Goal: Task Accomplishment & Management: Manage account settings

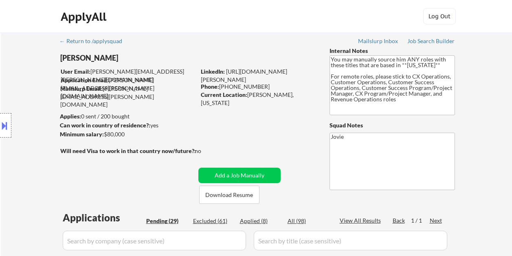
select select ""pending""
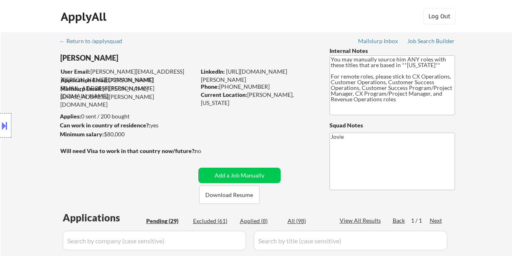
select select ""pending""
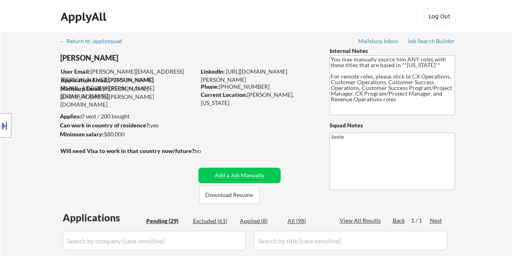
select select ""pending""
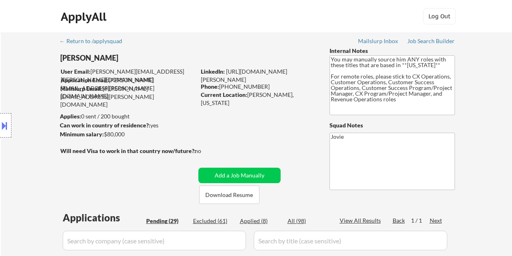
select select ""pending""
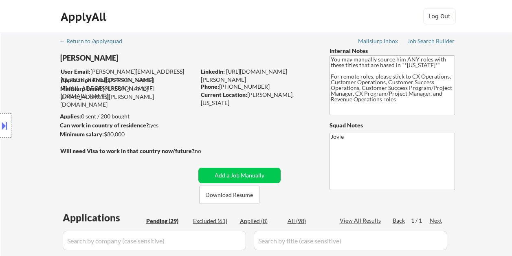
select select ""pending""
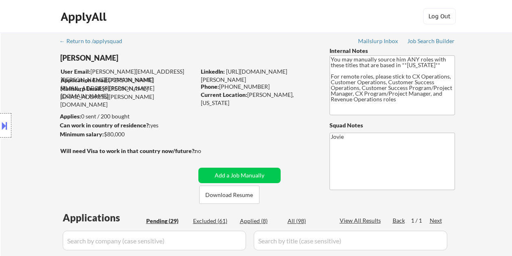
select select ""pending""
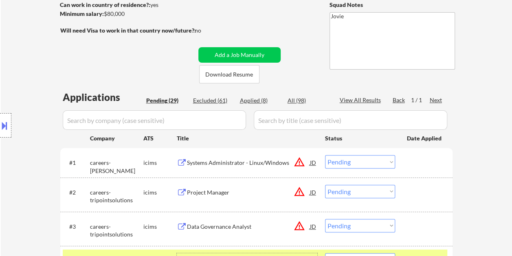
scroll to position [122, 0]
